Goal: Find specific page/section: Find specific page/section

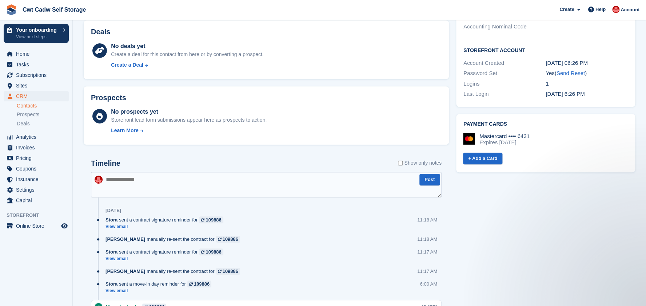
scroll to position [254, 0]
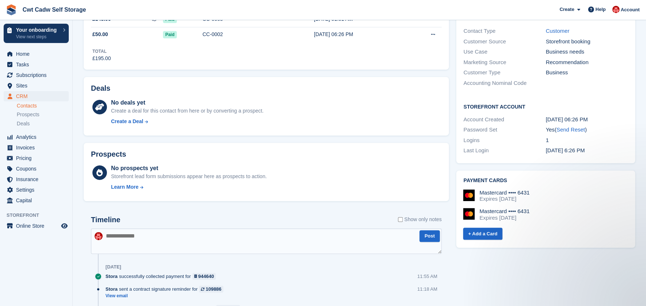
scroll to position [254, 0]
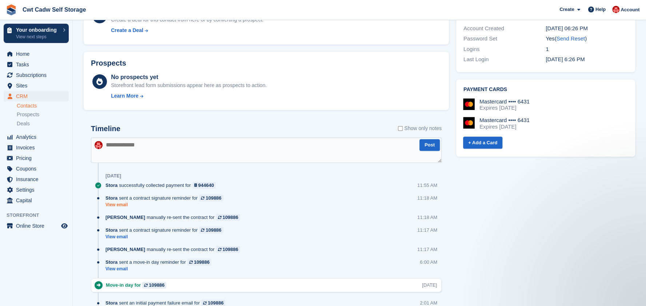
click at [117, 206] on link "View email" at bounding box center [167, 205] width 122 height 6
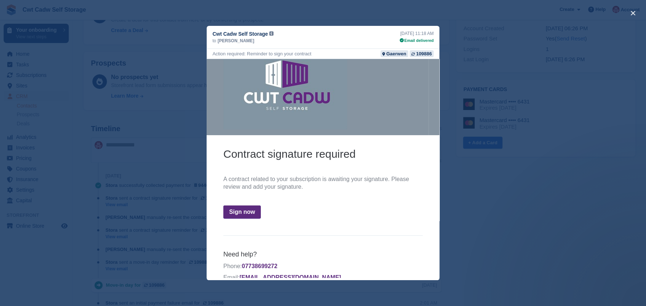
scroll to position [36, 0]
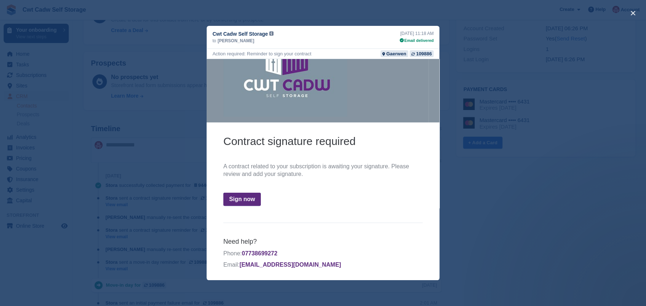
click at [240, 201] on link "Sign now" at bounding box center [241, 199] width 37 height 13
click at [632, 14] on button "close" at bounding box center [634, 13] width 12 height 12
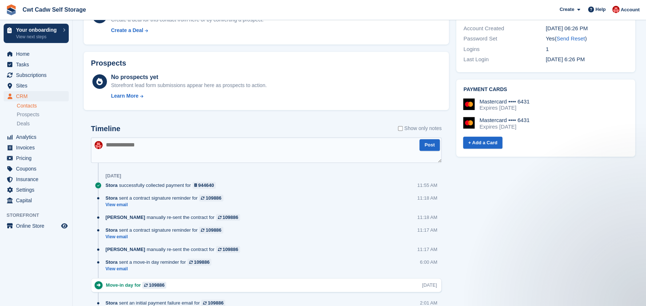
scroll to position [0, 0]
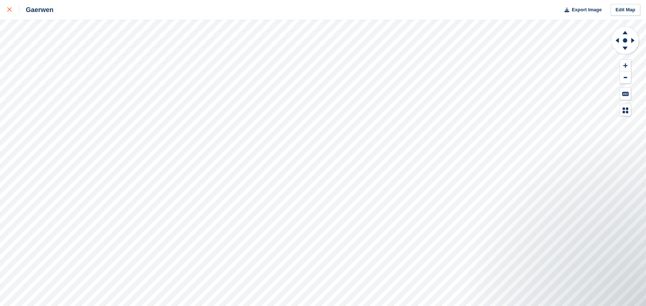
click at [8, 15] on link at bounding box center [9, 10] width 19 height 20
